Goal: Task Accomplishment & Management: Use online tool/utility

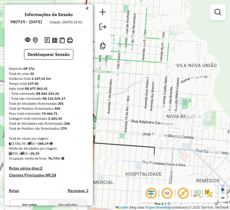
scroll to position [166, 0]
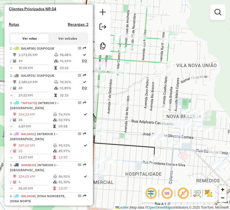
drag, startPoint x: 40, startPoint y: 63, endPoint x: 136, endPoint y: 86, distance: 98.8
click at [40, 63] on td "39" at bounding box center [36, 61] width 36 height 7
select select "**********"
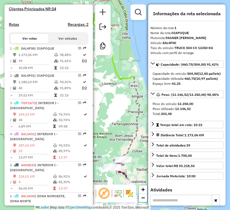
drag, startPoint x: 73, startPoint y: 102, endPoint x: 137, endPoint y: 116, distance: 64.9
click at [73, 98] on td "32:15" at bounding box center [71, 95] width 22 height 6
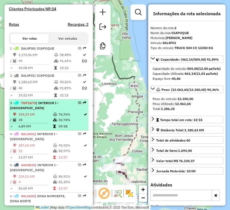
click at [32, 122] on td "34" at bounding box center [35, 120] width 35 height 6
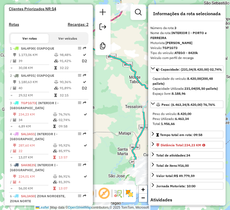
click at [30, 154] on td "22" at bounding box center [35, 151] width 35 height 6
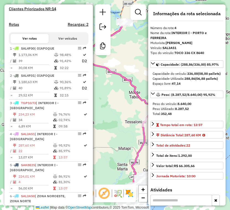
drag, startPoint x: 44, startPoint y: 182, endPoint x: 158, endPoint y: 164, distance: 115.9
click at [44, 179] on td "224,01 KM" at bounding box center [35, 177] width 35 height 6
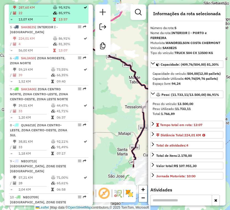
scroll to position [305, 0]
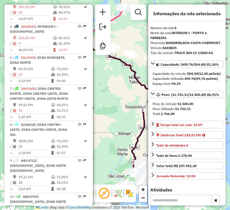
drag, startPoint x: 35, startPoint y: 77, endPoint x: 220, endPoint y: 145, distance: 196.5
click at [35, 77] on td "39" at bounding box center [34, 75] width 33 height 6
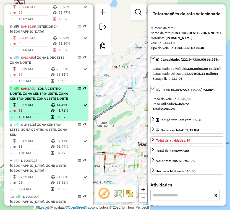
click at [42, 108] on td "39,51 KM" at bounding box center [34, 105] width 33 height 6
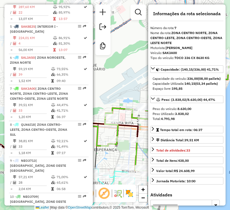
drag, startPoint x: 35, startPoint y: 151, endPoint x: 222, endPoint y: 133, distance: 187.5
click at [35, 144] on td "38,81 KM" at bounding box center [34, 141] width 33 height 6
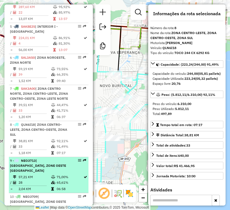
click at [57, 185] on td "65,61%" at bounding box center [69, 183] width 27 height 6
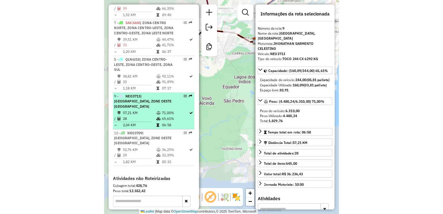
scroll to position [388, 0]
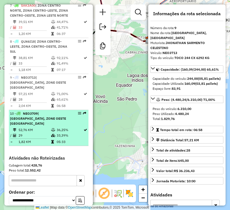
click at [46, 139] on td "1,82 KM" at bounding box center [34, 142] width 33 height 6
